Goal: Task Accomplishment & Management: Manage account settings

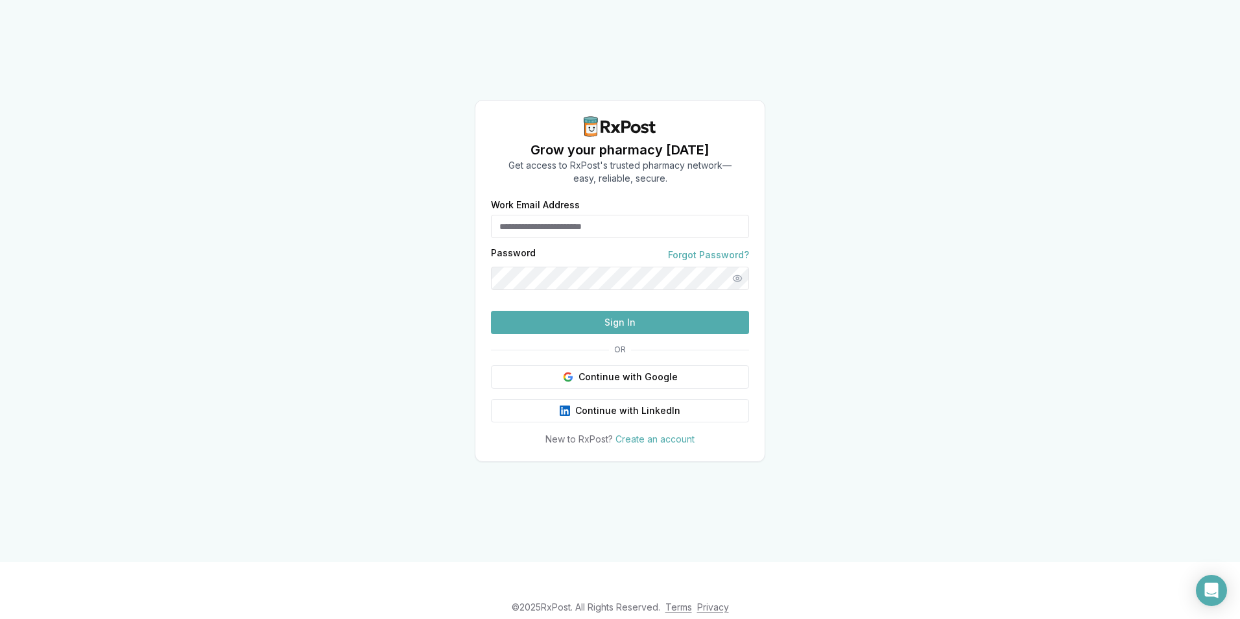
click at [556, 200] on div "Work Email Address" at bounding box center [620, 219] width 258 height 38
click at [558, 215] on input "Work Email Address" at bounding box center [620, 226] width 258 height 23
click at [943, 304] on div "Grow your pharmacy [DATE] Get access to RxPost's trusted pharmacy network— easy…" at bounding box center [620, 281] width 1240 height 562
click at [507, 215] on input "Work Email Address" at bounding box center [620, 226] width 258 height 23
type input "**********"
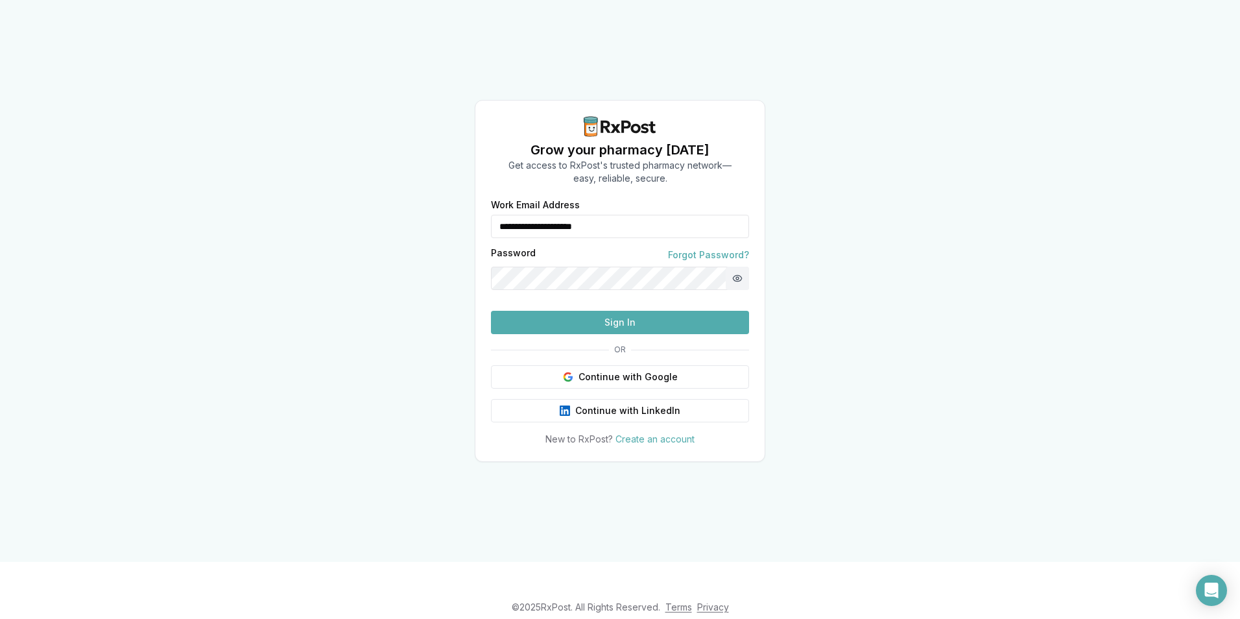
click at [742, 266] on button "Show password" at bounding box center [737, 277] width 23 height 23
click at [727, 334] on button "Sign In" at bounding box center [620, 322] width 258 height 23
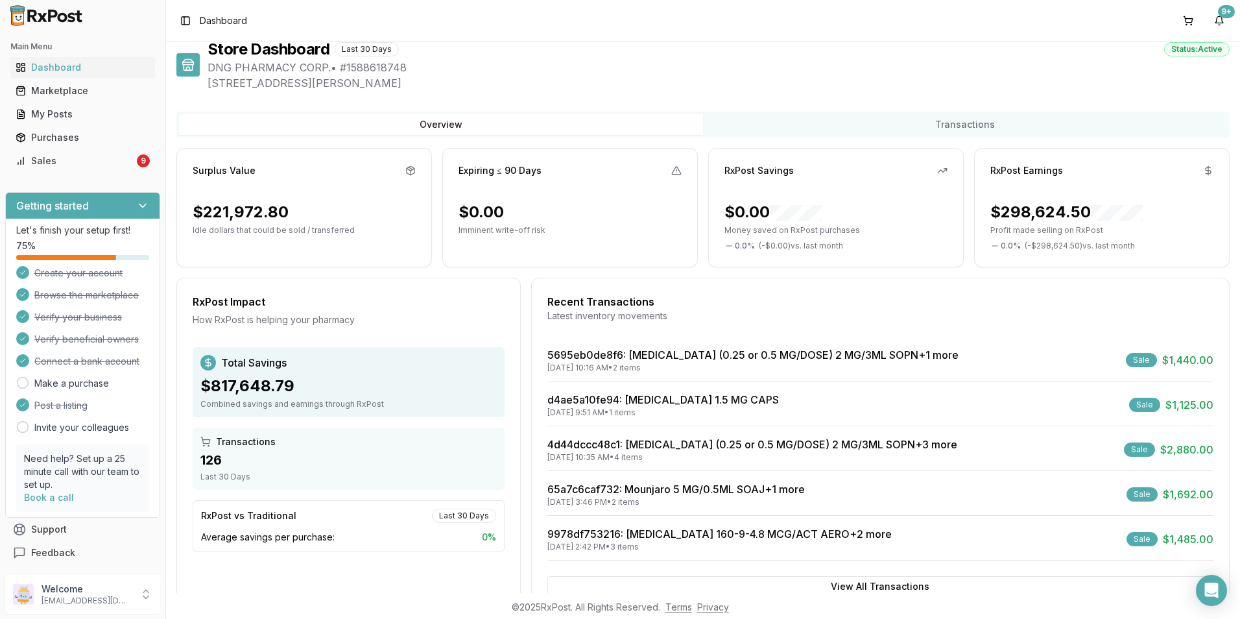
scroll to position [54, 0]
